Goal: Find specific page/section: Find specific page/section

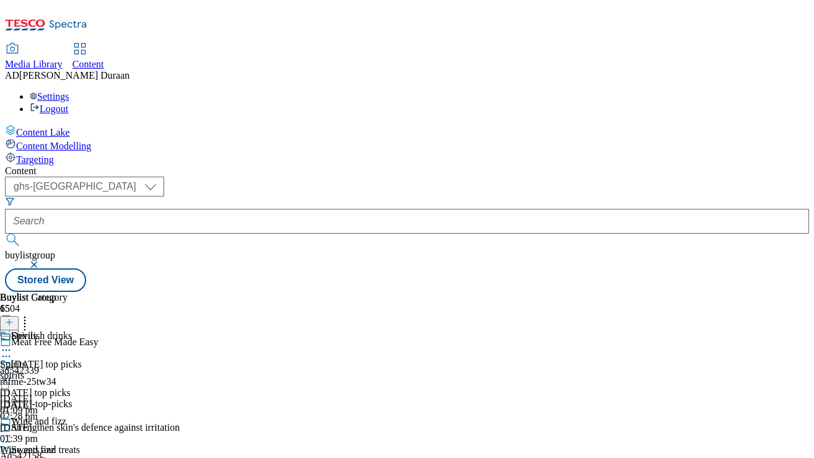
select select "ghs-[GEOGRAPHIC_DATA]"
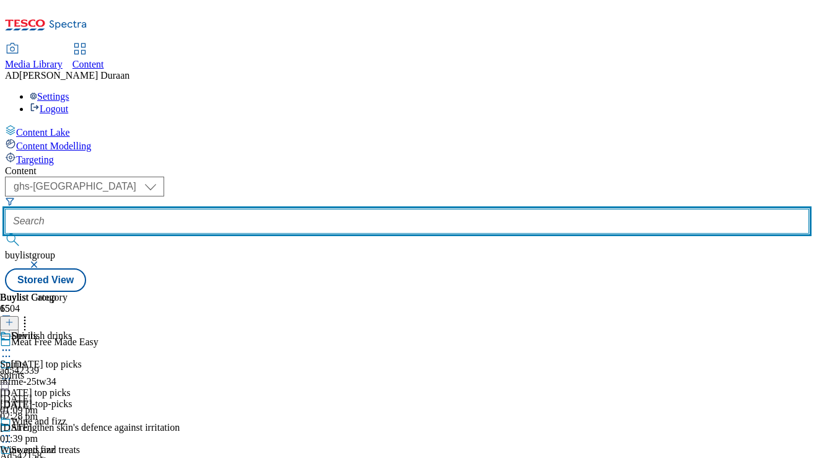
click at [307, 209] on input "text" at bounding box center [407, 221] width 804 height 25
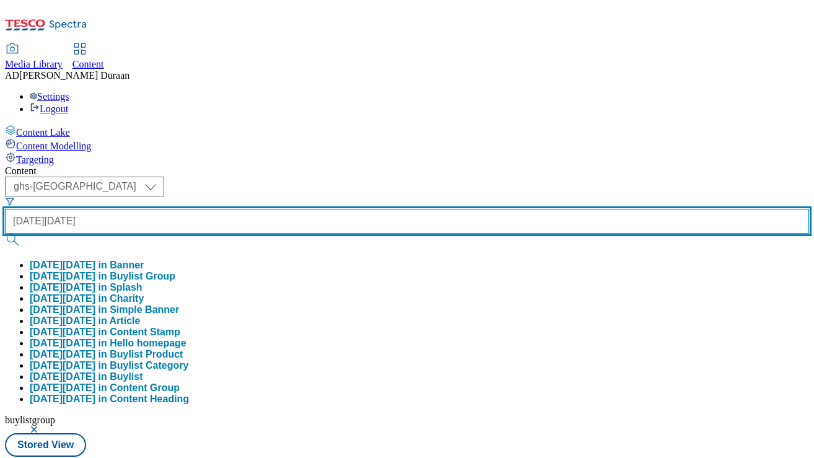
type input "[DATE][DATE]"
click at [5, 234] on button "submit" at bounding box center [13, 240] width 17 height 12
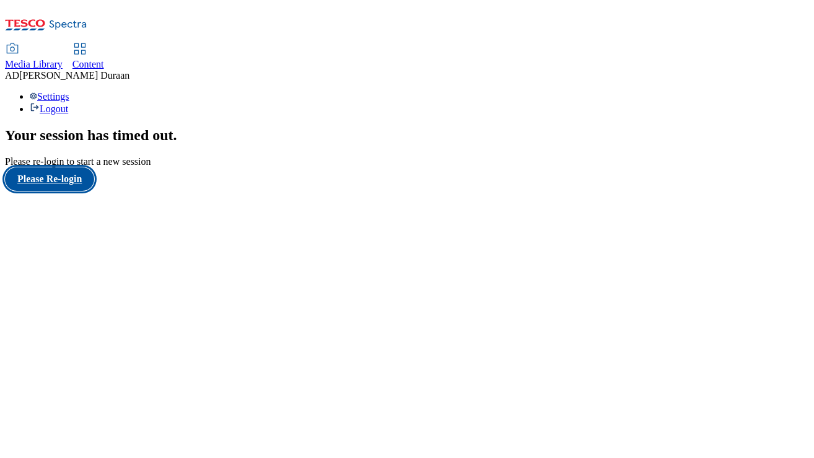
click at [66, 191] on button "Please Re-login" at bounding box center [49, 179] width 89 height 24
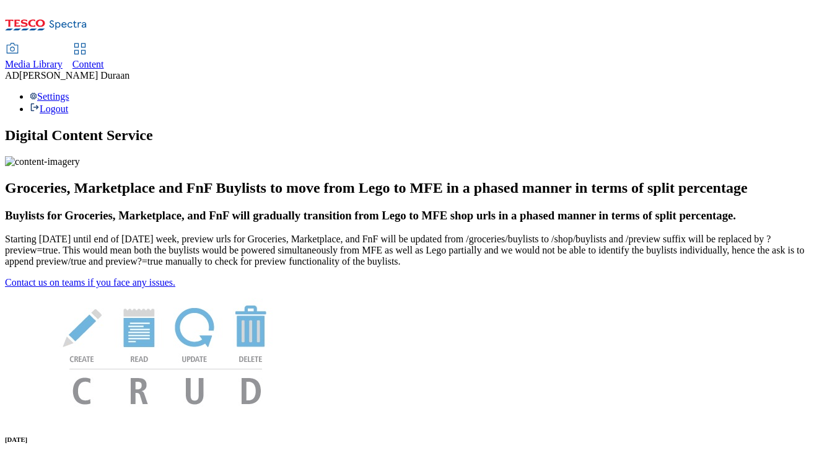
click at [104, 59] on span "Content" at bounding box center [88, 64] width 32 height 11
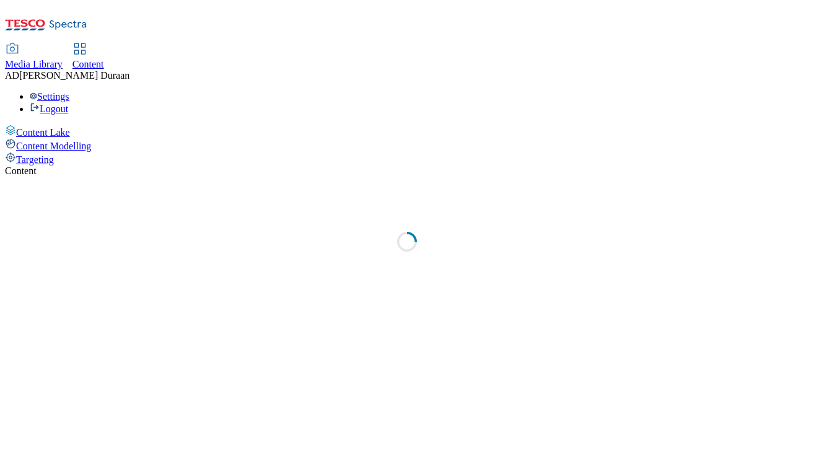
select select "ghs-[GEOGRAPHIC_DATA]"
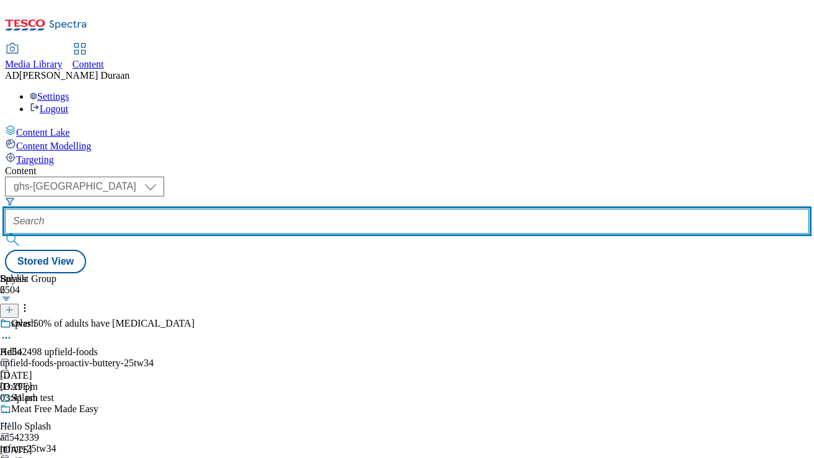
click at [307, 209] on input "text" at bounding box center [407, 221] width 804 height 25
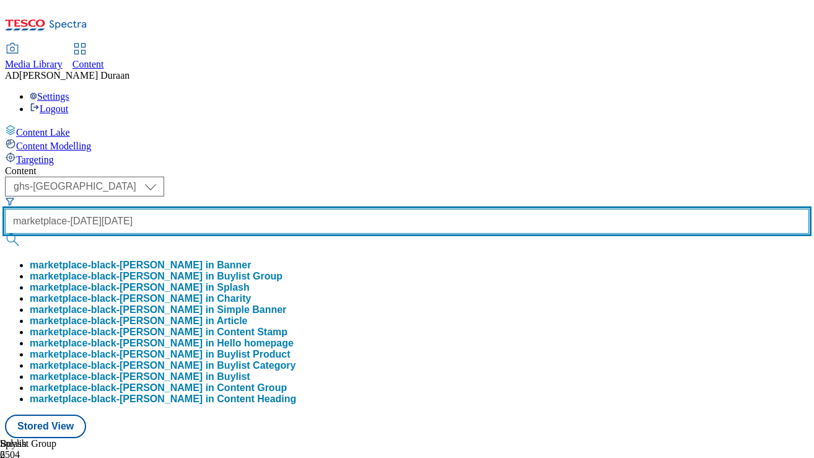
scroll to position [0, 8]
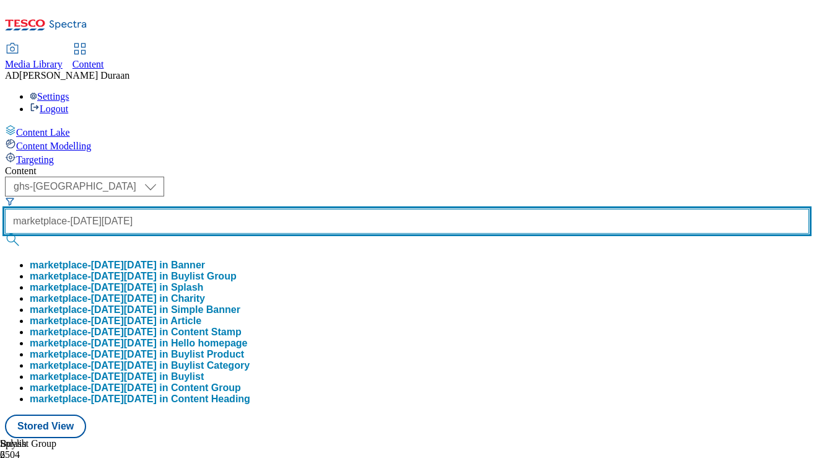
type input "marketplace-[DATE][DATE]"
click at [5, 234] on button "submit" at bounding box center [13, 240] width 17 height 12
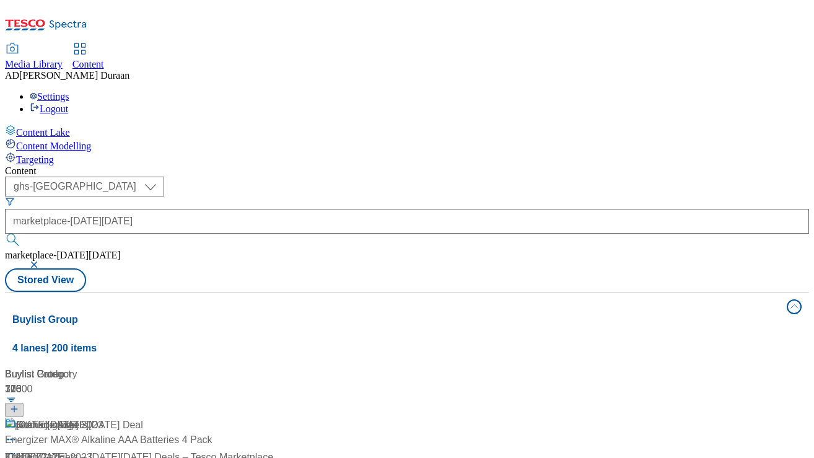
click at [537, 165] on div "Content" at bounding box center [407, 170] width 804 height 11
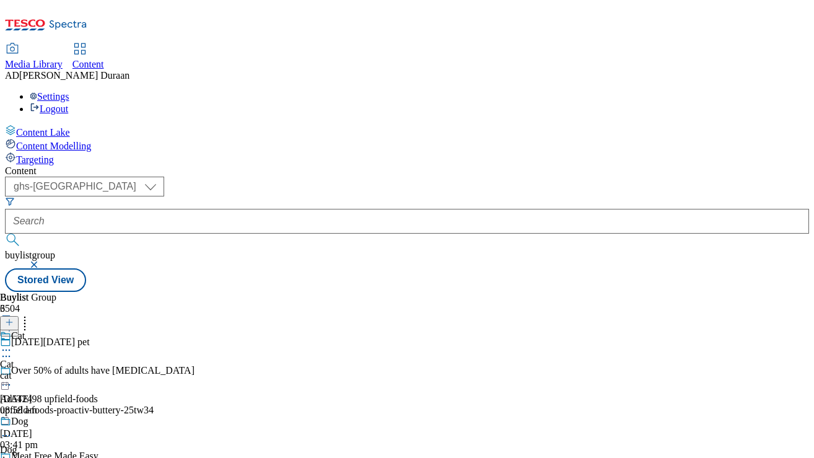
click at [12, 350] on icon at bounding box center [6, 356] width 12 height 12
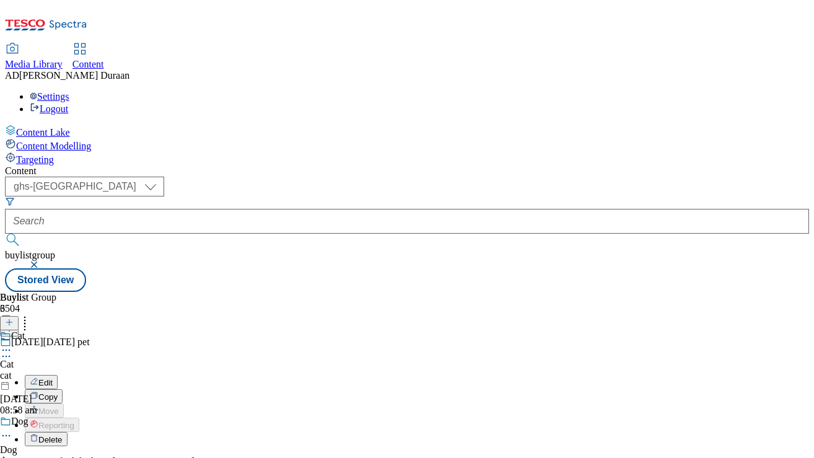
click at [12, 344] on icon at bounding box center [6, 350] width 12 height 12
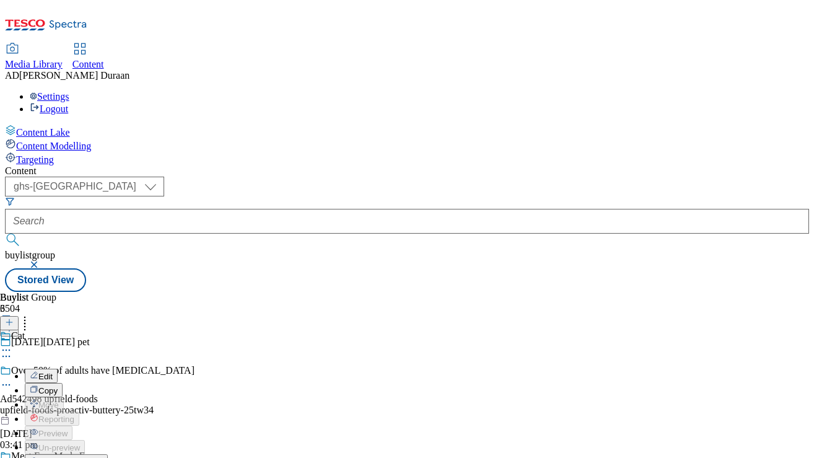
click at [103, 457] on span "Open Preview Url" at bounding box center [70, 461] width 64 height 9
click at [291, 292] on div "Buylist Group 6504 [DATE][DATE] pet Over 50% of adults have [MEDICAL_DATA] Ad54…" at bounding box center [407, 292] width 804 height 0
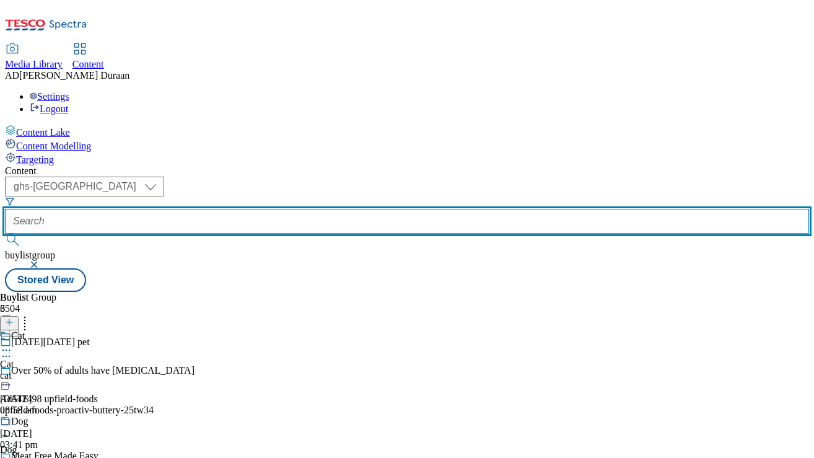
click at [307, 209] on input "text" at bounding box center [407, 221] width 804 height 25
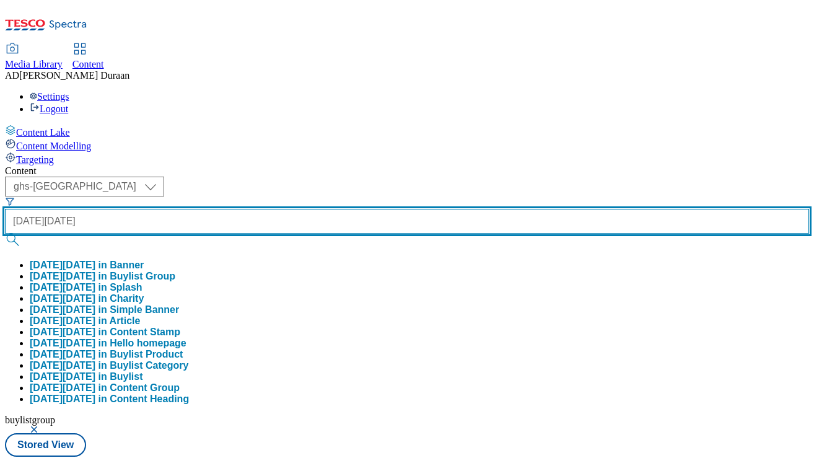
type input "[DATE][DATE]"
click at [5, 234] on button "submit" at bounding box center [13, 240] width 17 height 12
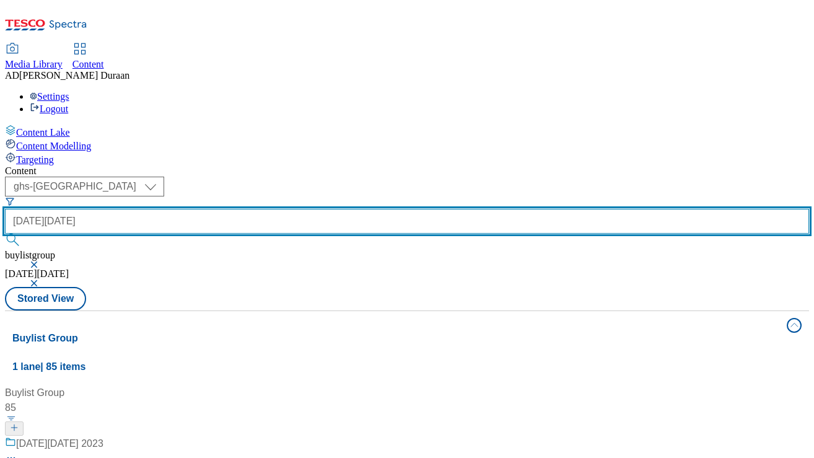
scroll to position [300, 0]
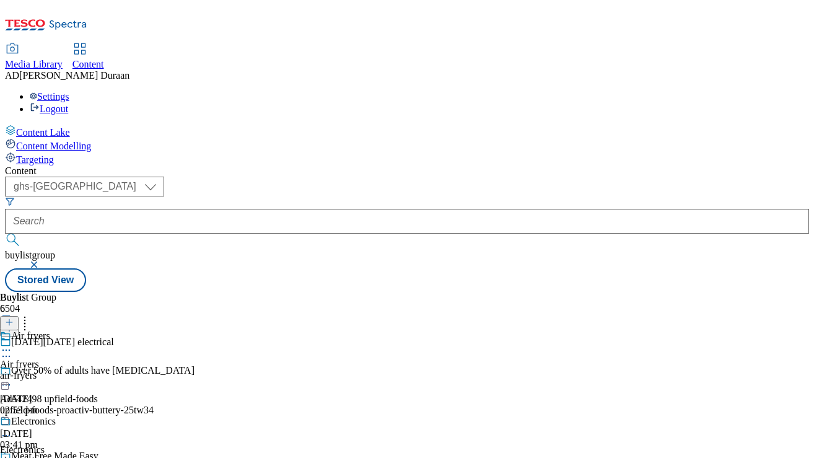
click at [12, 344] on icon at bounding box center [6, 350] width 12 height 12
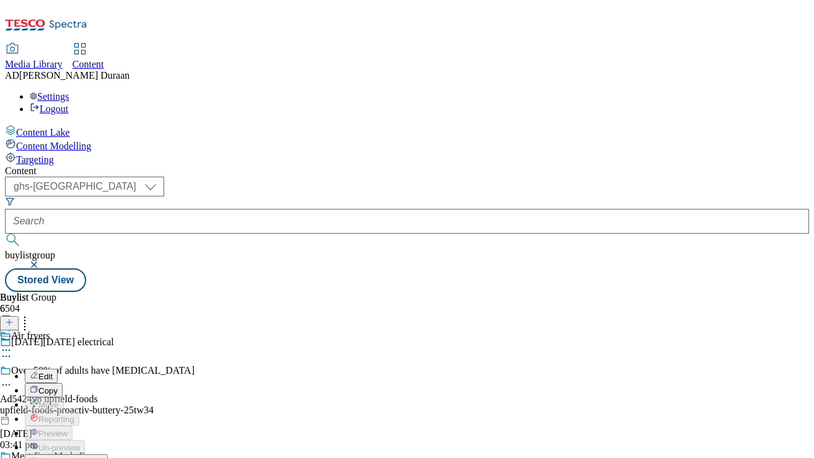
click at [103, 457] on span "Open Preview Url" at bounding box center [70, 461] width 64 height 9
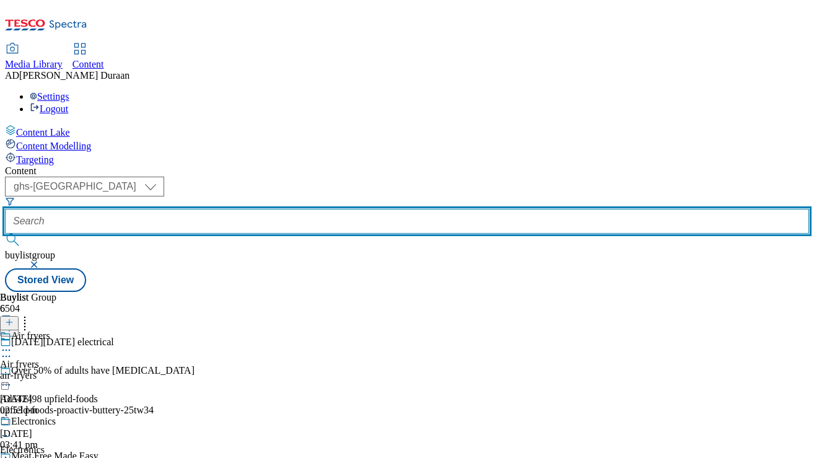
click at [291, 209] on input "text" at bounding box center [407, 221] width 804 height 25
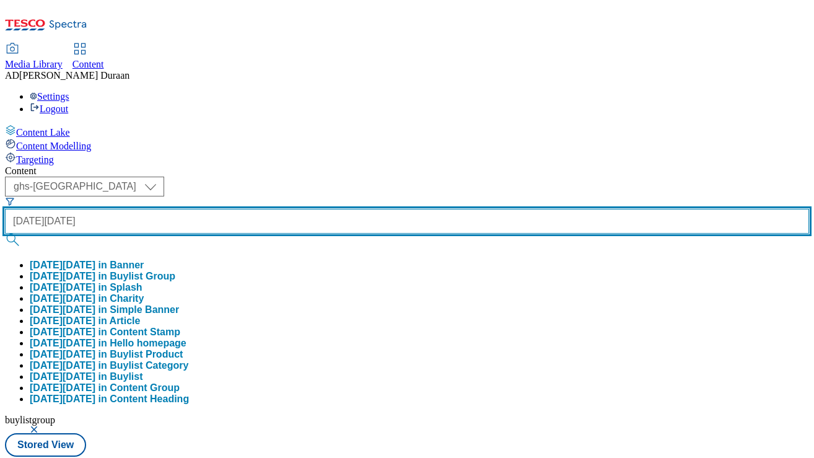
type input "[DATE][DATE]"
click at [5, 234] on button "submit" at bounding box center [13, 240] width 17 height 12
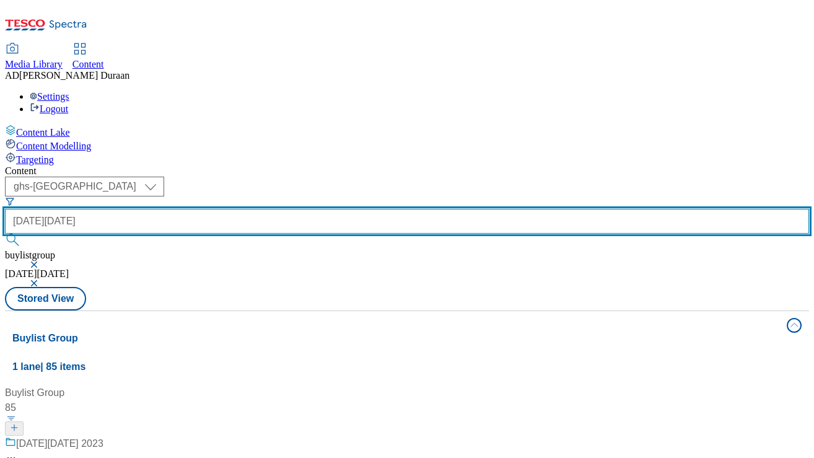
scroll to position [791, 0]
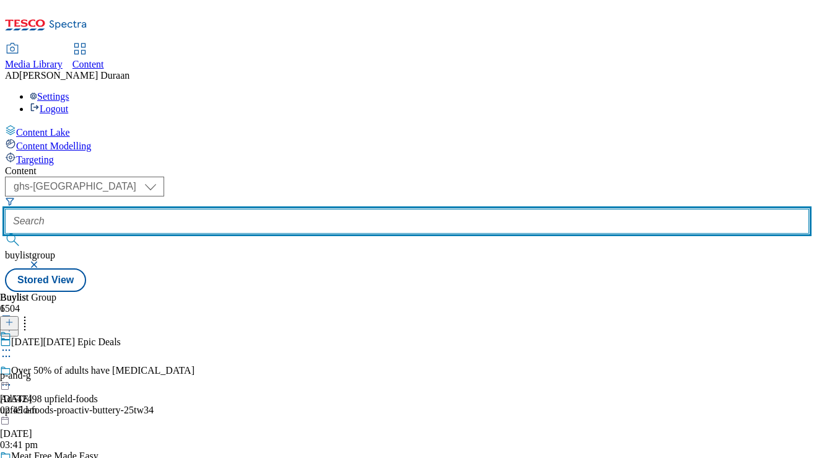
click at [304, 209] on input "text" at bounding box center [407, 221] width 804 height 25
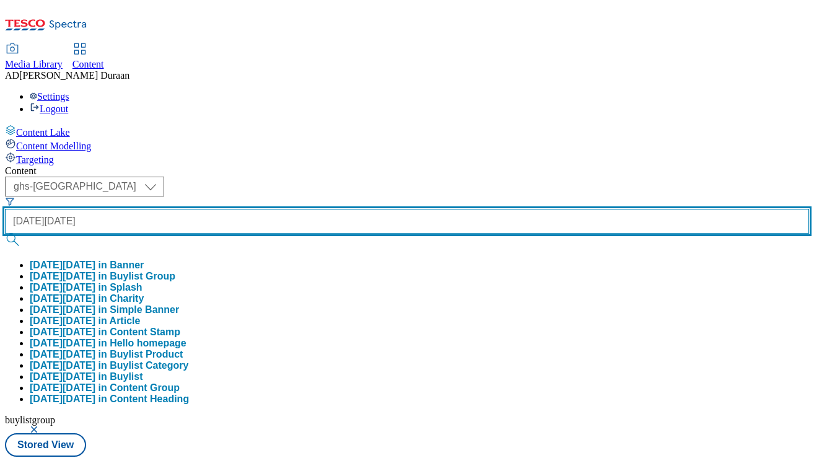
type input "[DATE][DATE]"
click at [5, 234] on button "submit" at bounding box center [13, 240] width 17 height 12
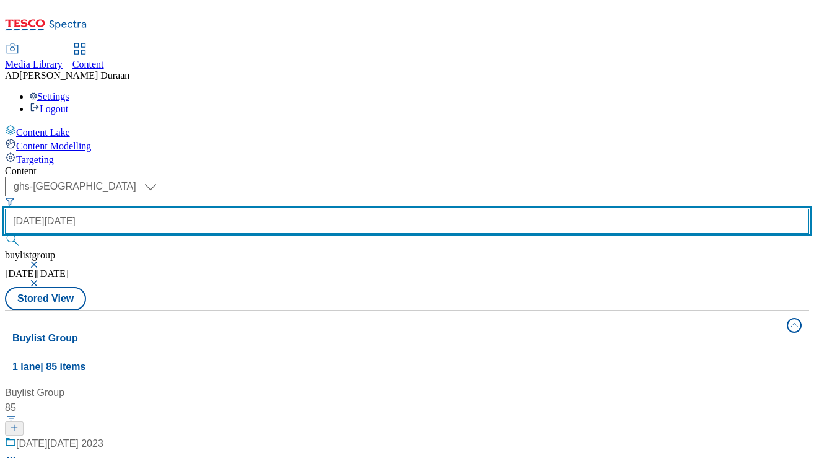
scroll to position [27, 0]
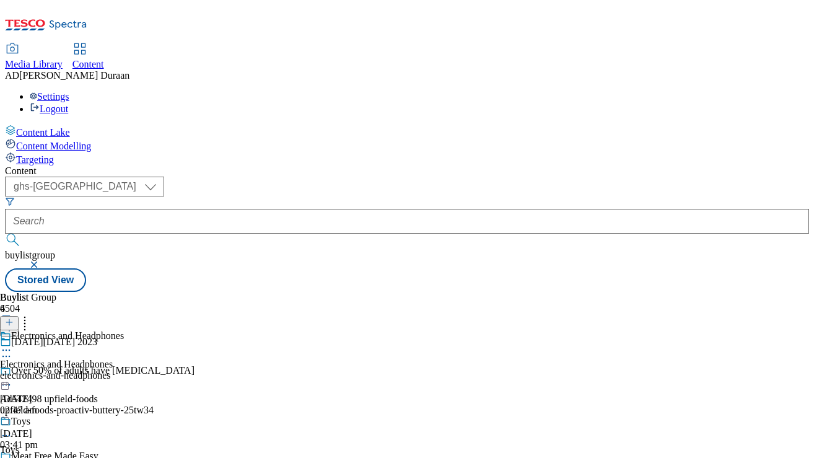
click at [11, 349] on circle at bounding box center [10, 350] width 2 height 2
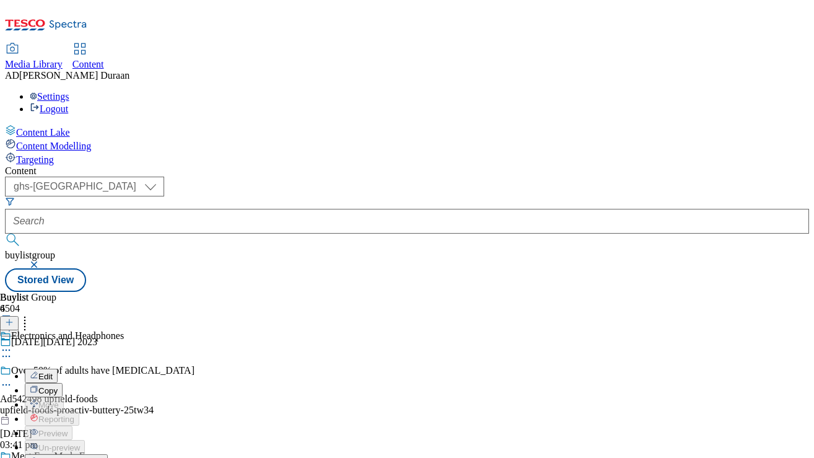
click at [103, 457] on span "Open Preview Url" at bounding box center [70, 461] width 64 height 9
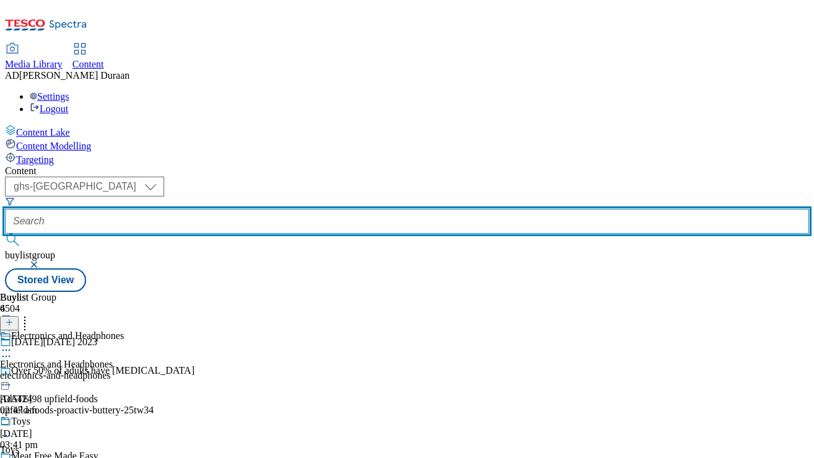
click at [297, 209] on input "text" at bounding box center [407, 221] width 804 height 25
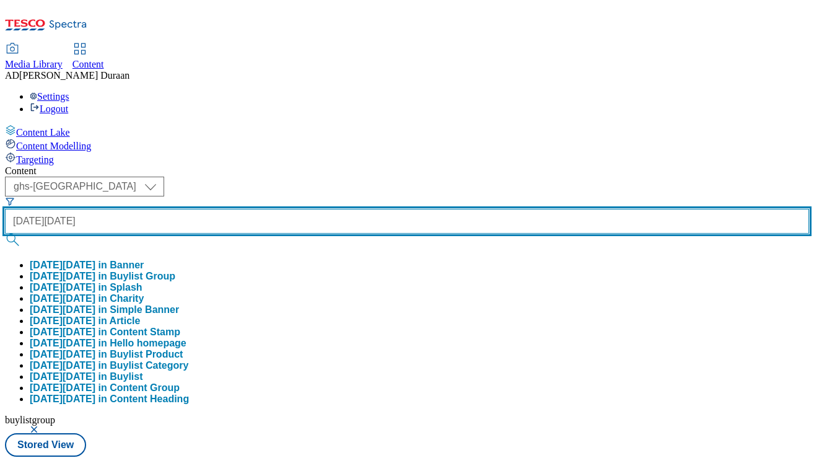
type input "[DATE][DATE]"
click at [5, 234] on button "submit" at bounding box center [13, 240] width 17 height 12
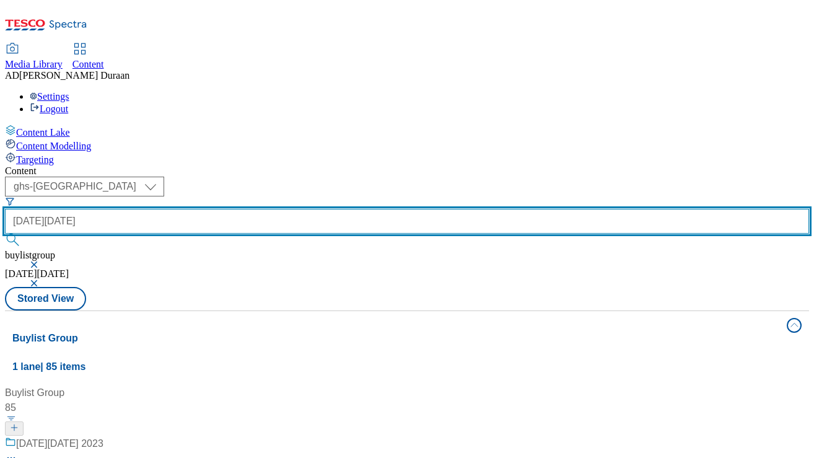
scroll to position [420, 0]
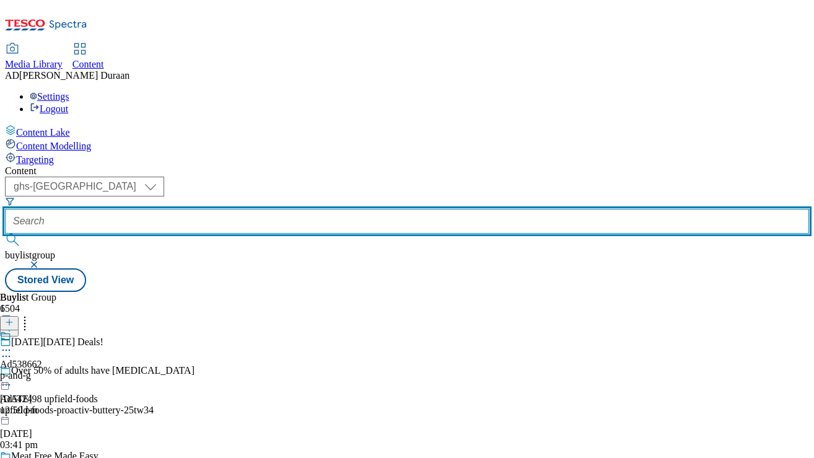
click at [292, 209] on input "text" at bounding box center [407, 221] width 804 height 25
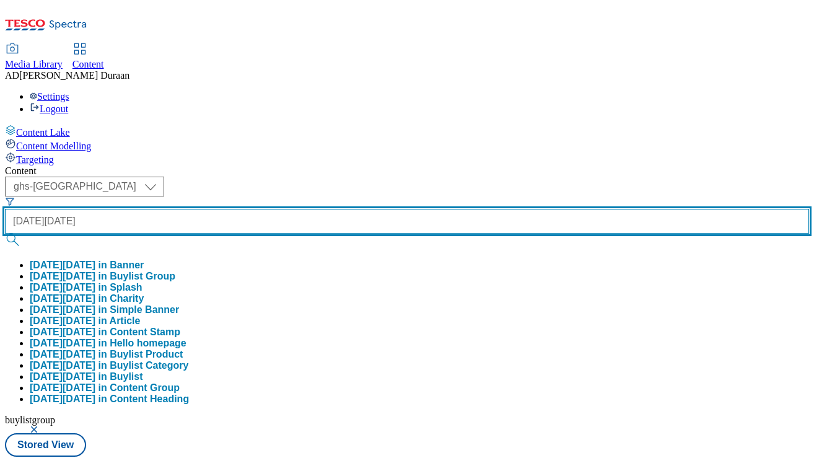
type input "[DATE][DATE]"
click at [5, 234] on button "submit" at bounding box center [13, 240] width 17 height 12
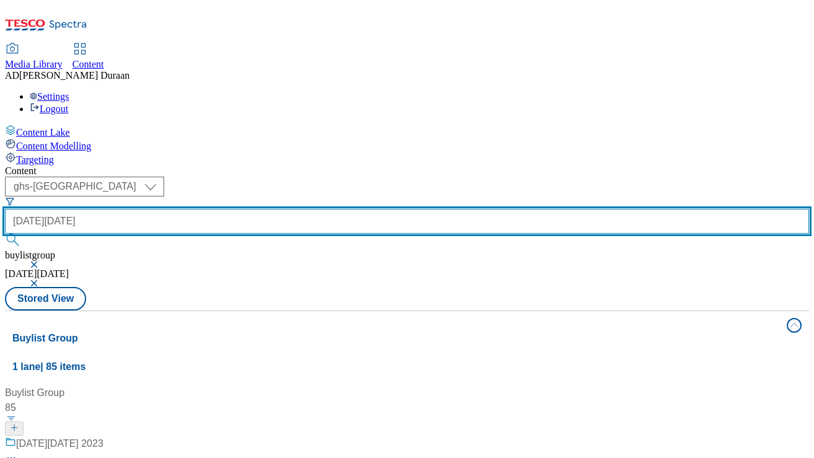
scroll to position [1239, 0]
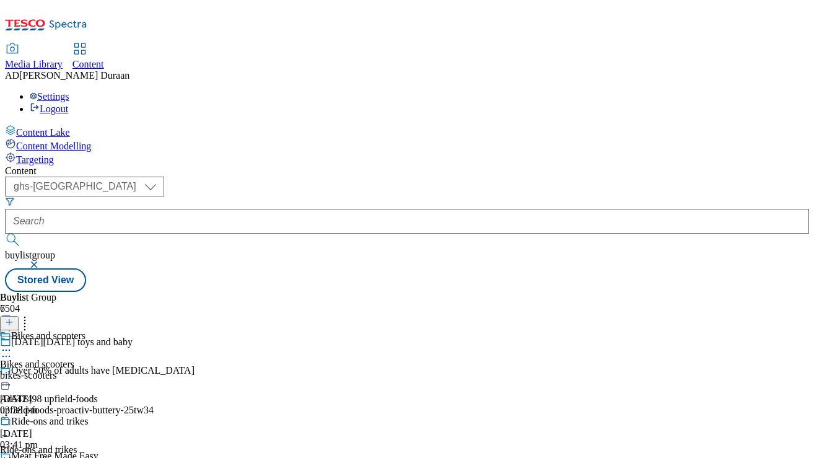
click at [12, 344] on icon at bounding box center [6, 350] width 12 height 12
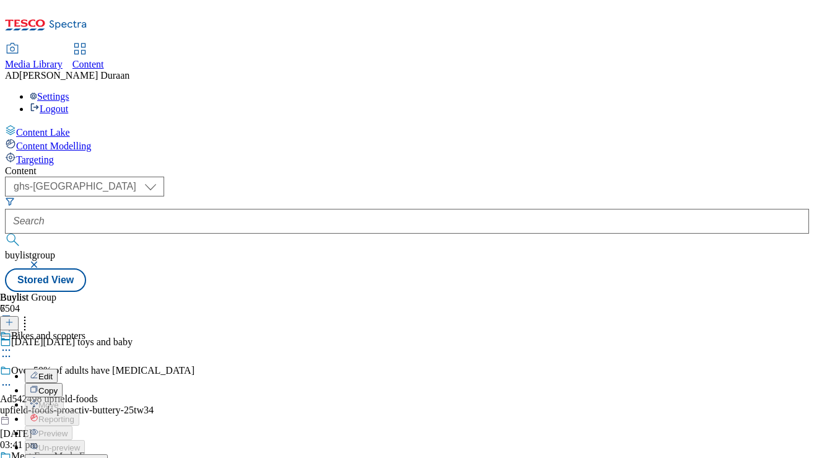
click at [103, 457] on span "Open Preview Url" at bounding box center [70, 461] width 64 height 9
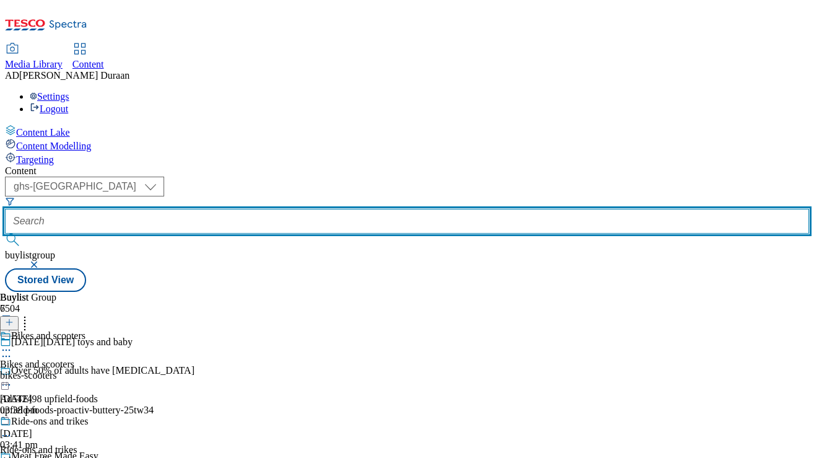
click at [310, 209] on input "text" at bounding box center [407, 221] width 804 height 25
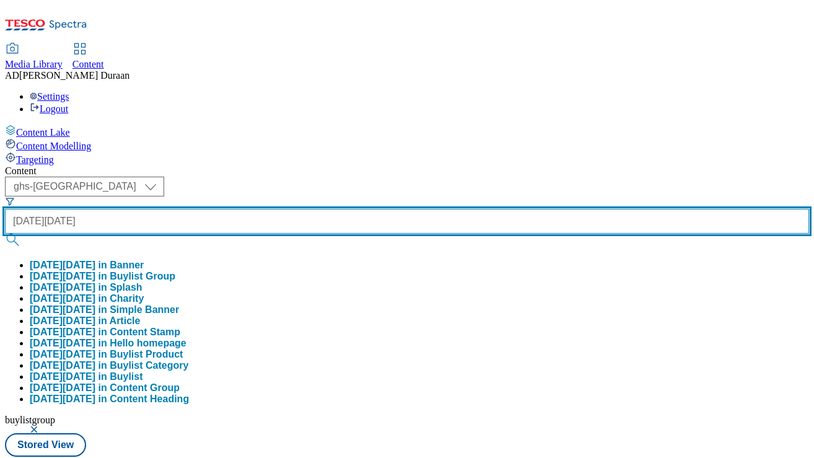
type input "[DATE][DATE]"
click at [5, 234] on button "submit" at bounding box center [13, 240] width 17 height 12
